Goal: Find contact information: Find contact information

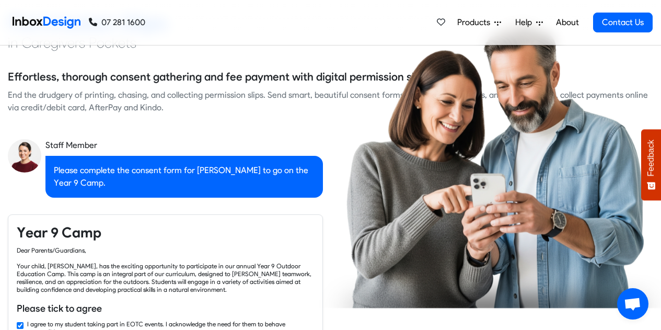
checkbox input "false"
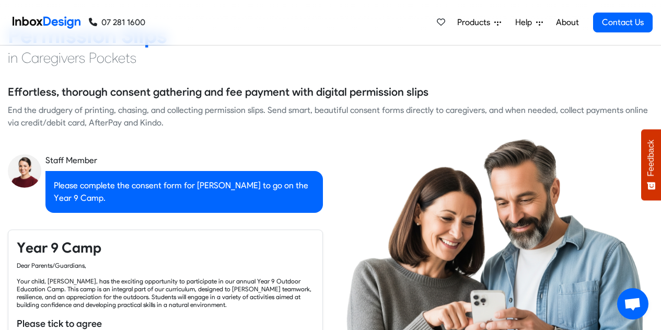
checkbox input "false"
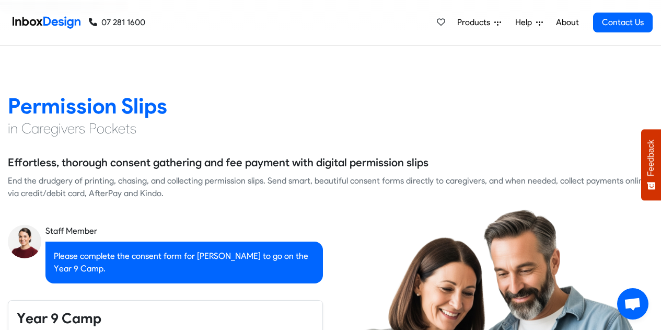
checkbox input "false"
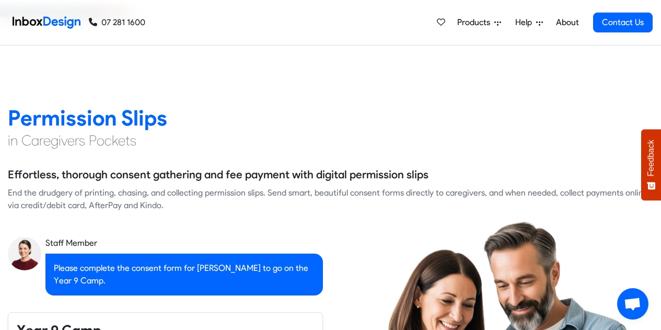
checkbox input "false"
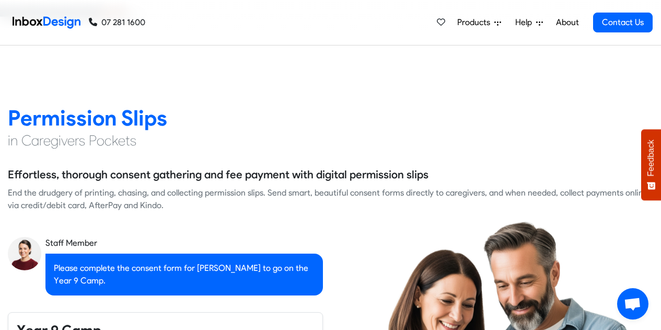
checkbox input "false"
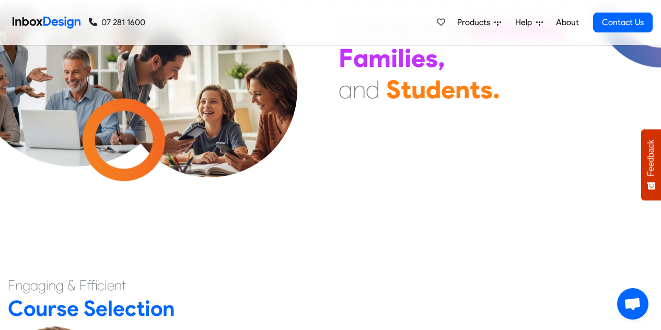
scroll to position [0, 0]
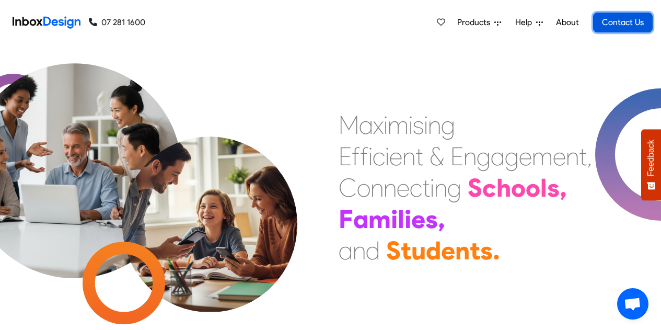
click at [626, 20] on link "Contact Us" at bounding box center [624, 23] width 60 height 20
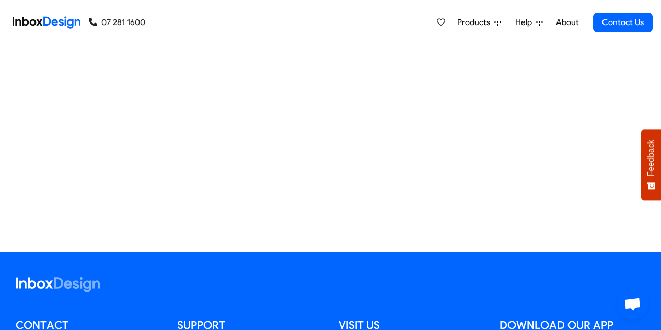
scroll to position [796, 0]
